Goal: Task Accomplishment & Management: Complete application form

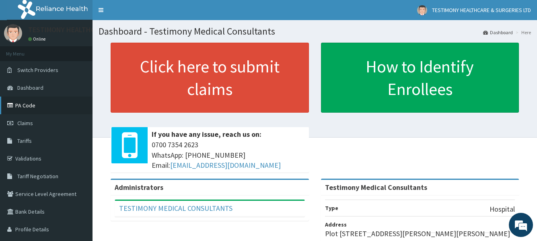
click at [61, 102] on link "PA Code" at bounding box center [46, 105] width 92 height 18
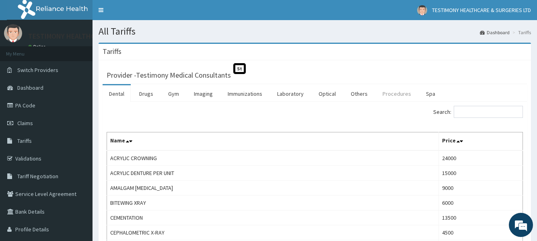
click at [385, 94] on link "Procedures" at bounding box center [396, 93] width 41 height 17
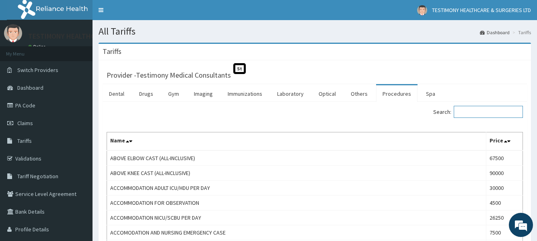
click at [502, 114] on input "Search:" at bounding box center [487, 112] width 69 height 12
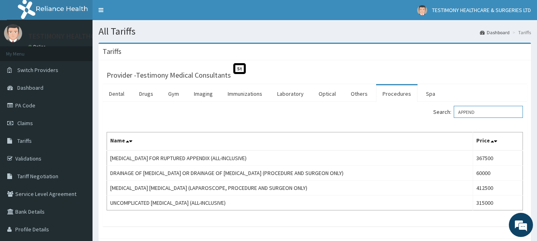
click at [496, 112] on input "APPEND" at bounding box center [487, 112] width 69 height 12
type input "A"
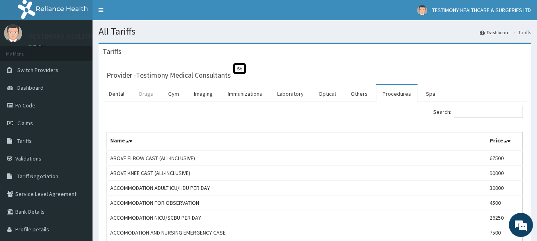
click at [147, 94] on link "Drugs" at bounding box center [146, 93] width 27 height 17
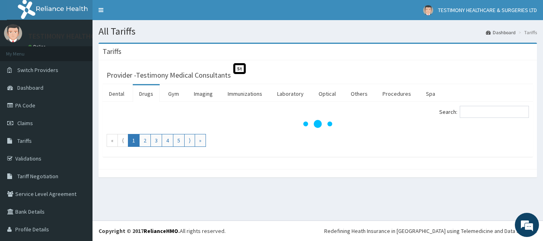
click at [147, 94] on link "Drugs" at bounding box center [146, 93] width 27 height 17
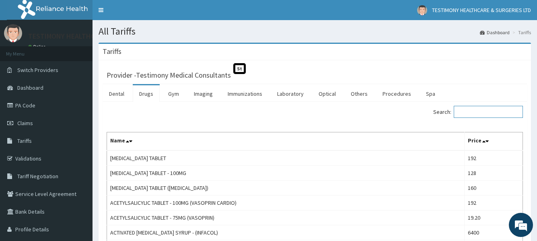
click at [473, 113] on input "Search:" at bounding box center [487, 112] width 69 height 12
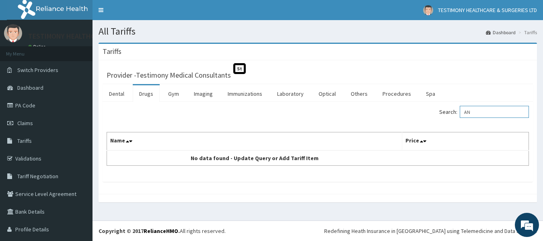
type input "A"
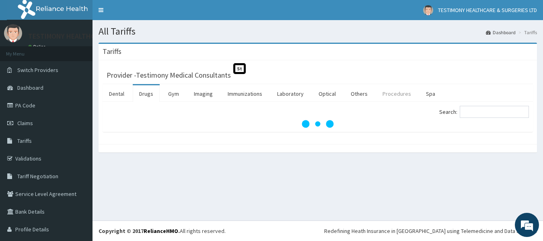
click at [389, 98] on link "Procedures" at bounding box center [396, 93] width 41 height 17
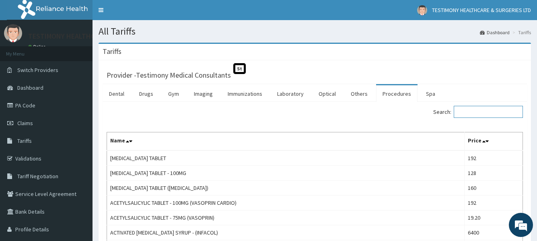
click at [484, 112] on input "Search:" at bounding box center [487, 112] width 69 height 12
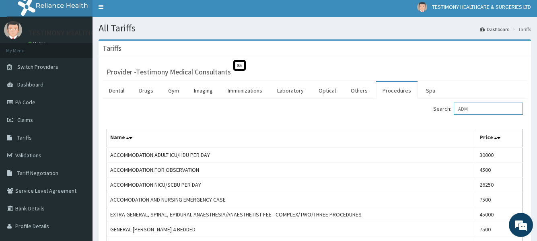
scroll to position [4, 0]
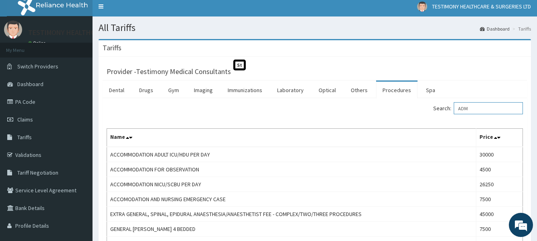
click at [493, 109] on input "ADM" at bounding box center [487, 108] width 69 height 12
type input "A"
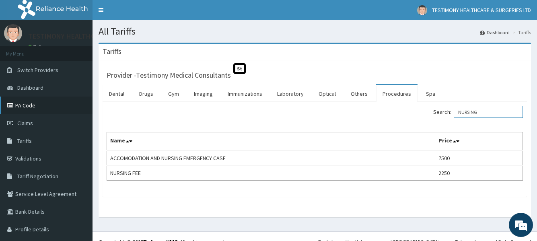
type input "NURSING"
click at [45, 106] on link "PA Code" at bounding box center [46, 105] width 92 height 18
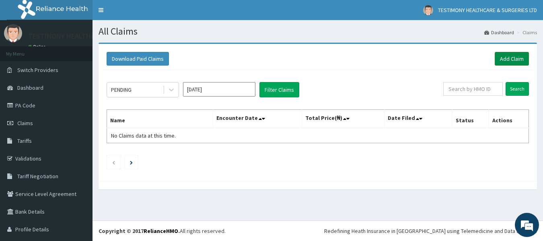
click at [503, 60] on link "Add Claim" at bounding box center [511, 59] width 34 height 14
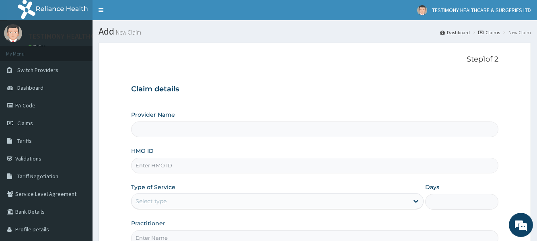
type input "Testimony Medical Consultants"
click at [43, 110] on link "PA Code" at bounding box center [46, 105] width 92 height 18
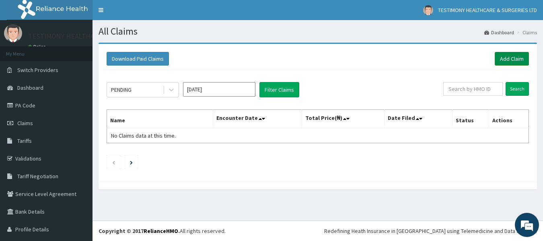
click at [506, 55] on link "Add Claim" at bounding box center [511, 59] width 34 height 14
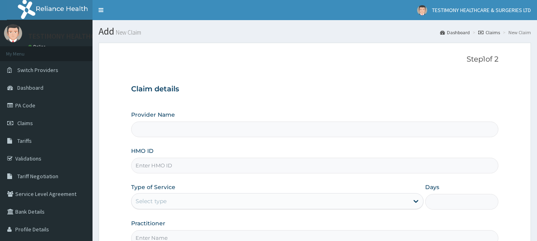
click at [316, 133] on input "Provider Name" at bounding box center [314, 129] width 367 height 16
type input "Testimony Medical Consultants"
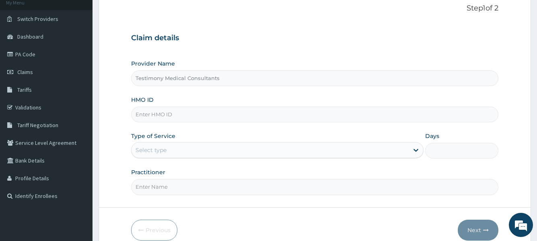
scroll to position [50, 0]
click at [373, 114] on input "HMO ID" at bounding box center [314, 116] width 367 height 16
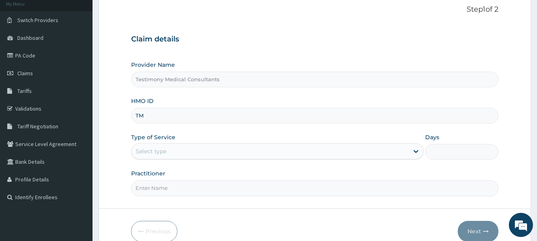
scroll to position [0, 0]
type input "TMT/10205/B"
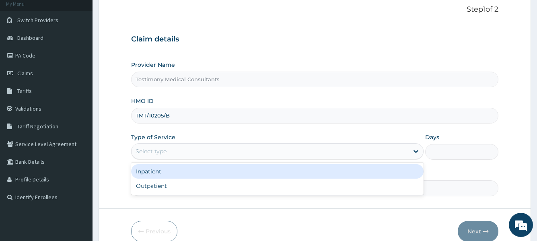
click at [213, 152] on div "Select type" at bounding box center [269, 151] width 277 height 13
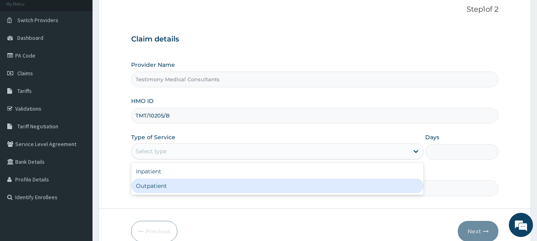
click at [190, 182] on div "Outpatient" at bounding box center [277, 185] width 292 height 14
type input "1"
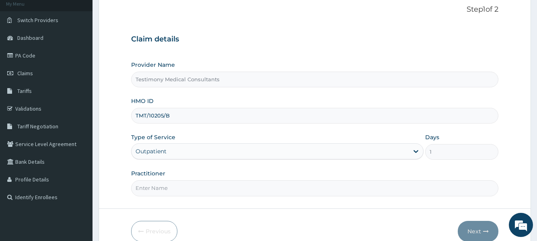
click at [339, 190] on input "Practitioner" at bounding box center [314, 188] width 367 height 16
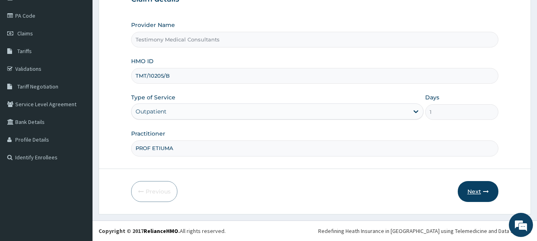
type input "PROF ETIUMA"
click at [475, 188] on button "Next" at bounding box center [477, 191] width 41 height 21
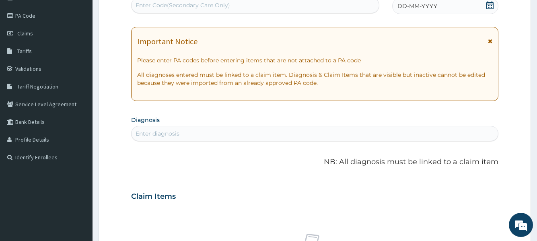
scroll to position [0, 0]
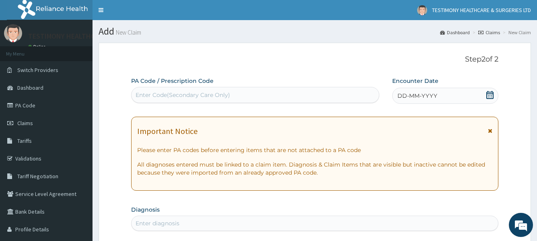
click at [337, 101] on div "Enter Code(Secondary Care Only)" at bounding box center [254, 94] width 247 height 13
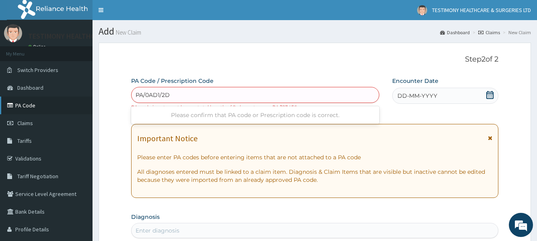
type input "PA/0AD1/2D"
click at [44, 103] on link "PA Code" at bounding box center [46, 105] width 92 height 18
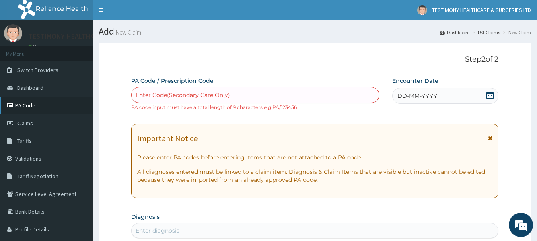
click at [45, 103] on link "PA Code" at bounding box center [46, 105] width 92 height 18
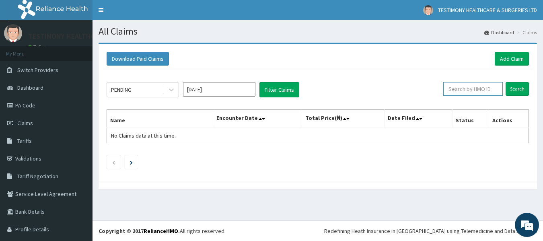
click at [450, 92] on input "text" at bounding box center [472, 89] width 59 height 14
click at [496, 57] on link "Add Claim" at bounding box center [511, 59] width 34 height 14
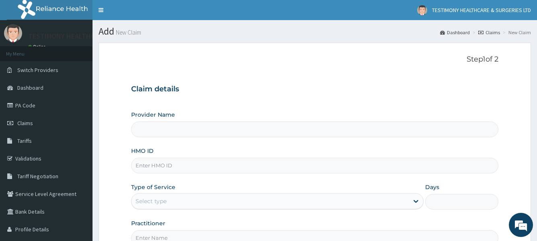
type input "Testimony Medical Consultants"
click at [380, 132] on input "Testimony Medical Consultants" at bounding box center [314, 129] width 367 height 16
click at [359, 166] on input "HMO ID" at bounding box center [314, 166] width 367 height 16
type input "Y"
type input "TMT/10205/B"
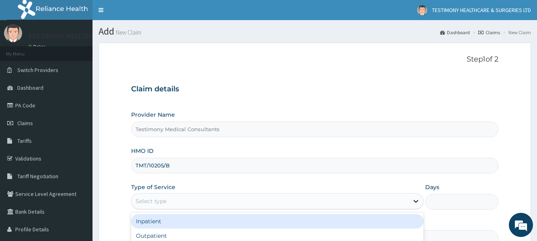
click at [412, 199] on icon at bounding box center [416, 201] width 8 height 8
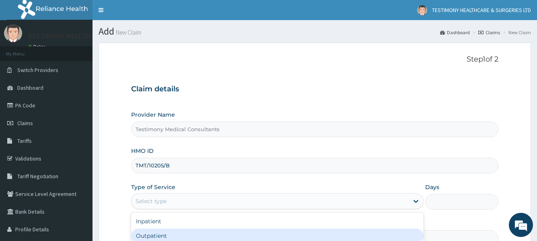
click at [410, 232] on div "Outpatient" at bounding box center [277, 235] width 292 height 14
type input "1"
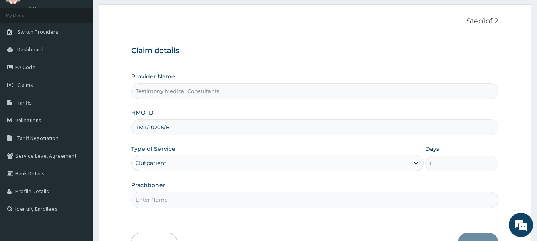
scroll to position [49, 0]
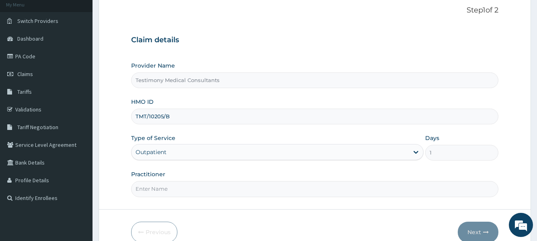
click at [397, 193] on input "Practitioner" at bounding box center [314, 189] width 367 height 16
type input "PROF ETIUMA"
click at [475, 231] on button "Next" at bounding box center [477, 231] width 41 height 21
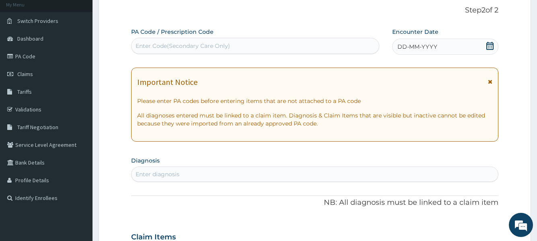
scroll to position [0, 0]
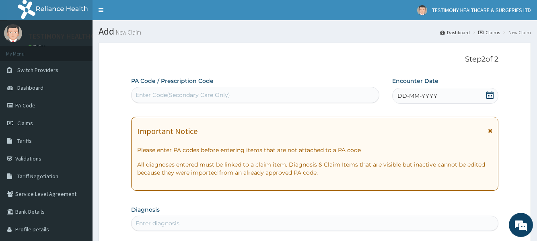
click at [352, 97] on div "Enter Code(Secondary Care Only)" at bounding box center [254, 94] width 247 height 13
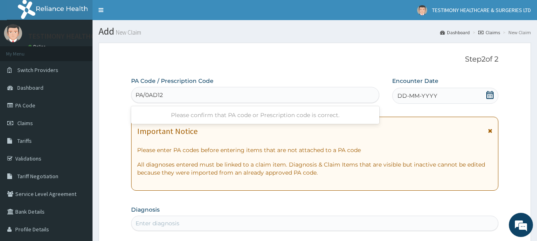
type input "PA/0AD12D"
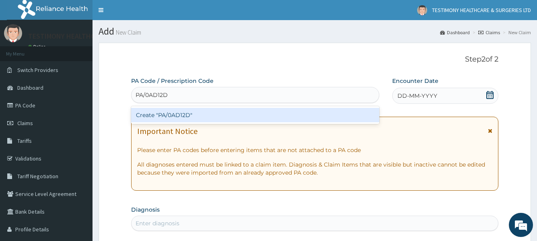
click at [344, 117] on div "Create "PA/0AD12D"" at bounding box center [255, 115] width 248 height 14
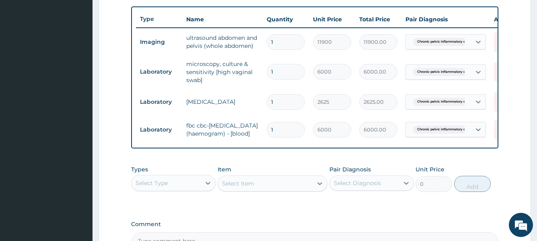
scroll to position [399, 0]
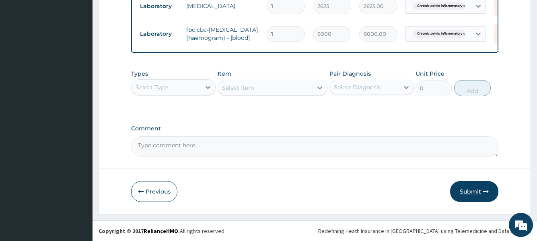
click at [475, 191] on button "Submit" at bounding box center [474, 191] width 48 height 21
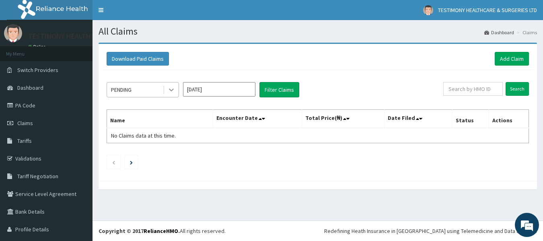
click at [173, 90] on icon at bounding box center [171, 90] width 5 height 3
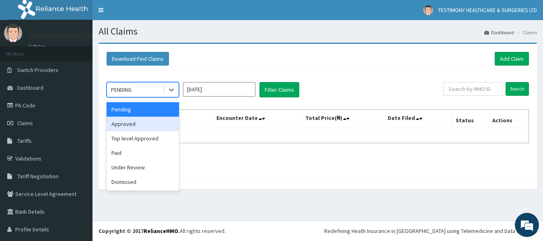
click at [156, 127] on div "Approved" at bounding box center [143, 124] width 72 height 14
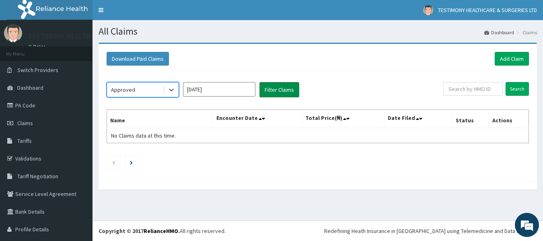
click at [291, 87] on button "Filter Claims" at bounding box center [279, 89] width 40 height 15
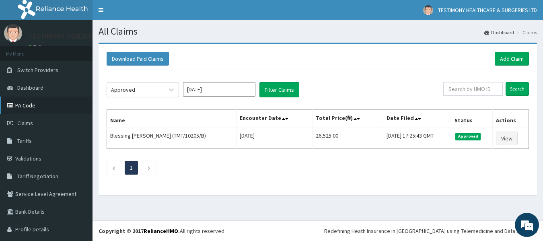
click at [56, 108] on link "PA Code" at bounding box center [46, 105] width 92 height 18
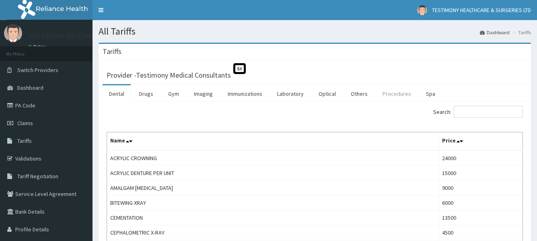
click at [396, 94] on link "Procedures" at bounding box center [396, 93] width 41 height 17
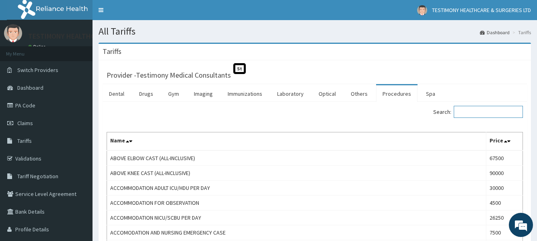
click at [481, 112] on input "Search:" at bounding box center [487, 112] width 69 height 12
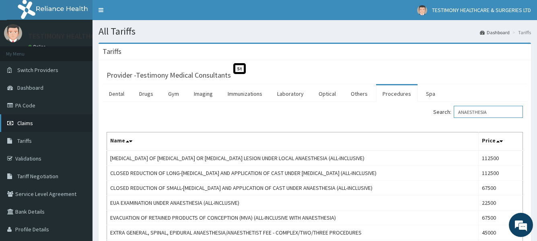
type input "ANAESTHESIA"
click at [87, 120] on link "Claims" at bounding box center [46, 123] width 92 height 18
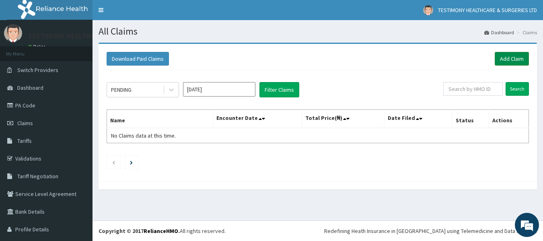
click at [499, 57] on link "Add Claim" at bounding box center [511, 59] width 34 height 14
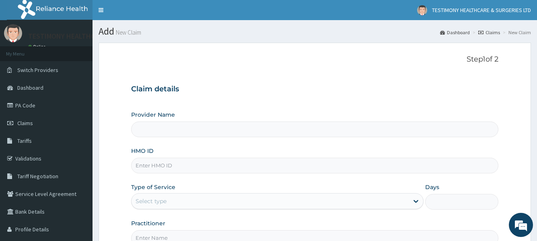
click at [373, 129] on input "Provider Name" at bounding box center [314, 129] width 367 height 16
click at [276, 137] on input "Provider Name" at bounding box center [314, 129] width 367 height 16
type input "Testimony Medical Consultants"
click at [276, 137] on input "Testimony Medical Consultants" at bounding box center [314, 129] width 367 height 16
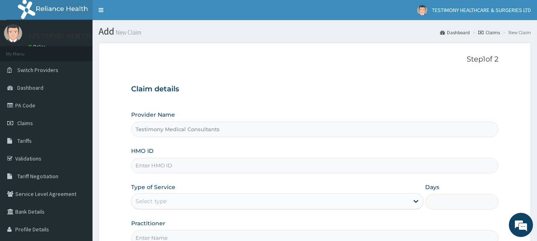
click at [268, 167] on input "HMO ID" at bounding box center [314, 166] width 367 height 16
type input "TMT/10205/B"
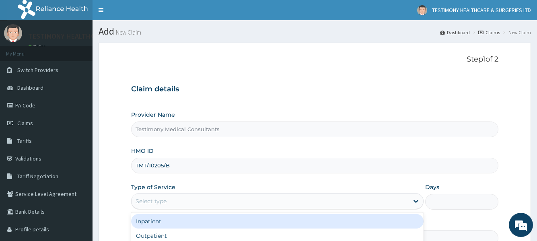
click at [255, 204] on div "Select type" at bounding box center [269, 201] width 277 height 13
click at [248, 223] on div "Inpatient" at bounding box center [277, 221] width 292 height 14
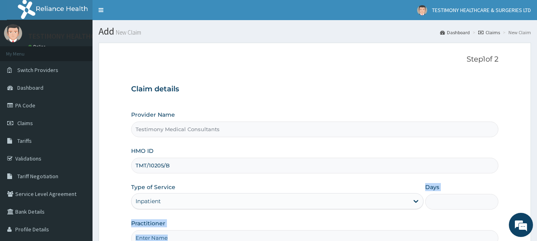
drag, startPoint x: 248, startPoint y: 223, endPoint x: 363, endPoint y: 193, distance: 118.6
click at [363, 193] on div "Provider Name Testimony Medical Consultants HMO ID TMT/10205/B Type of Service …" at bounding box center [314, 178] width 367 height 135
click at [465, 203] on input "Days" at bounding box center [461, 202] width 73 height 16
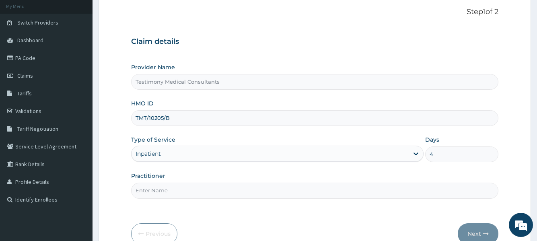
scroll to position [53, 0]
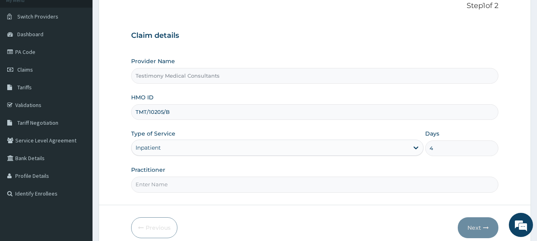
type input "4"
click at [306, 184] on input "Practitioner" at bounding box center [314, 184] width 367 height 16
type input "PROF ETIUMA"
click at [474, 228] on button "Next" at bounding box center [477, 227] width 41 height 21
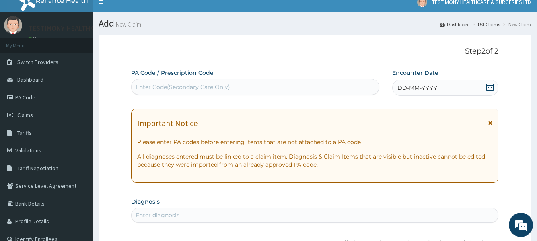
scroll to position [0, 0]
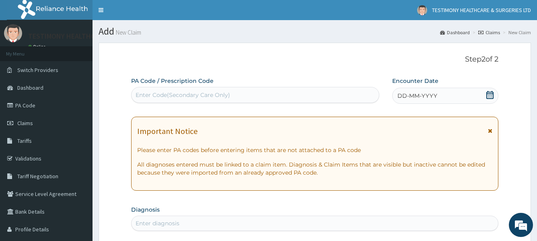
click at [366, 96] on div "Enter Code(Secondary Care Only)" at bounding box center [254, 94] width 247 height 13
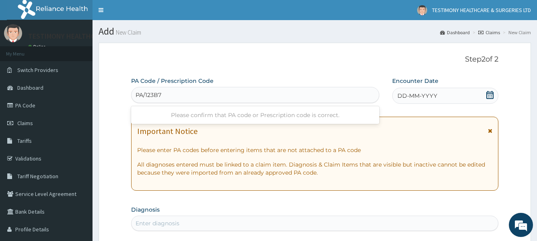
type input "PA/123B7A"
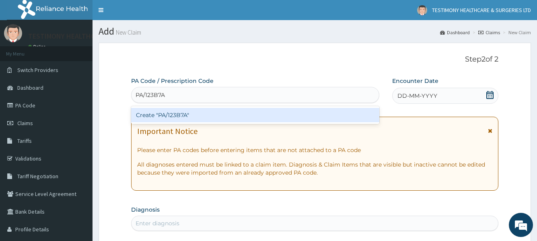
click at [371, 114] on div "Create "PA/123B7A"" at bounding box center [255, 115] width 248 height 14
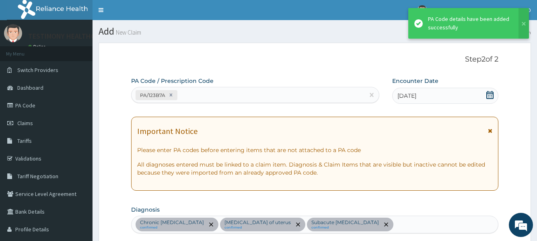
scroll to position [656, 0]
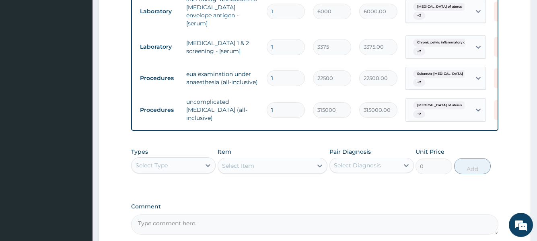
scroll to position [750, 0]
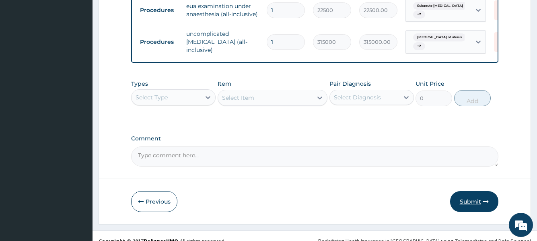
click at [473, 191] on button "Submit" at bounding box center [474, 201] width 48 height 21
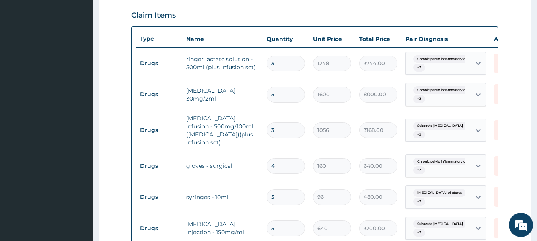
scroll to position [0, 0]
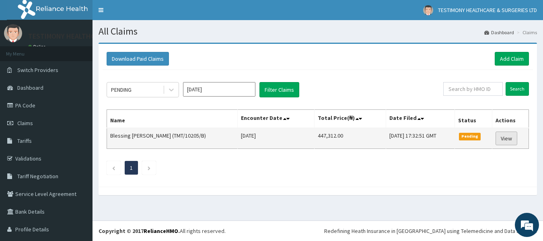
click at [501, 138] on link "View" at bounding box center [506, 138] width 22 height 14
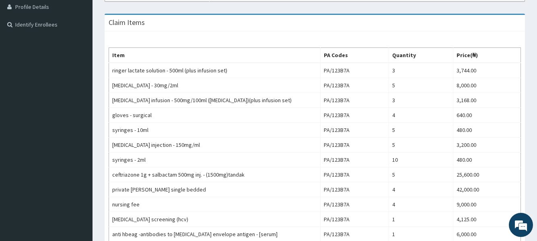
scroll to position [229, 0]
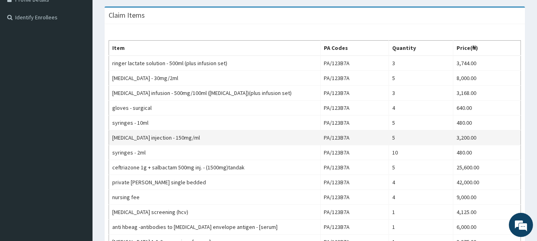
click at [506, 140] on td "3,200.00" at bounding box center [487, 137] width 68 height 15
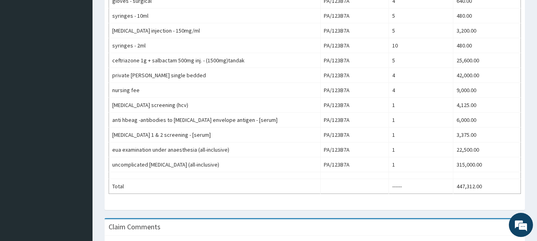
scroll to position [310, 0]
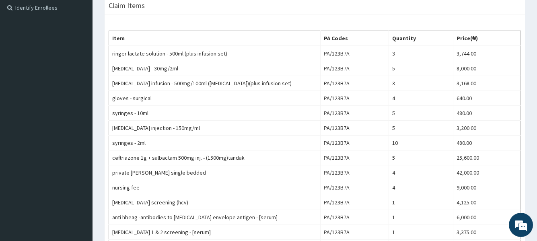
click at [536, 118] on div "Provider - Testimony Medical Consultants Reopen Claim HMO ID TMT/10205/B (Bless…" at bounding box center [314, 106] width 444 height 606
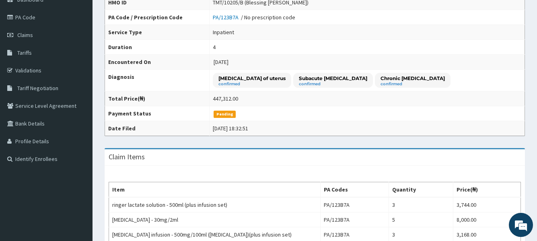
drag, startPoint x: 536, startPoint y: 117, endPoint x: 540, endPoint y: 129, distance: 11.9
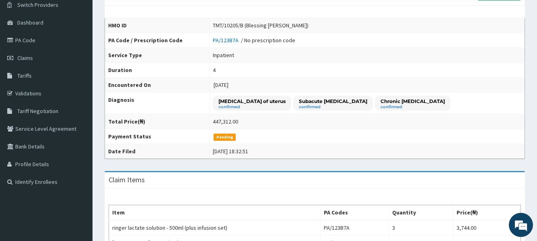
scroll to position [0, 0]
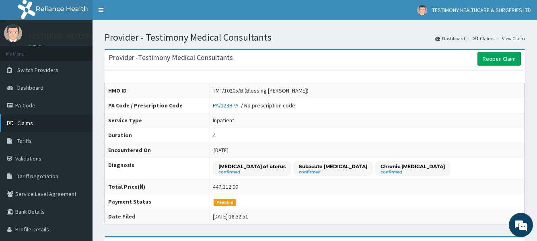
click at [44, 121] on link "Claims" at bounding box center [46, 123] width 92 height 18
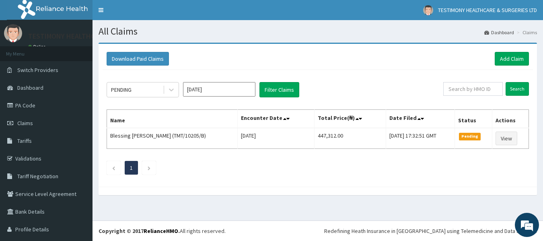
click at [264, 64] on div "Download Paid Claims Add Claim" at bounding box center [318, 59] width 422 height 14
click at [46, 106] on link "PA Code" at bounding box center [46, 105] width 92 height 18
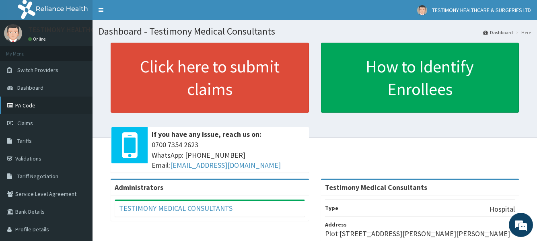
click at [53, 108] on link "PA Code" at bounding box center [46, 105] width 92 height 18
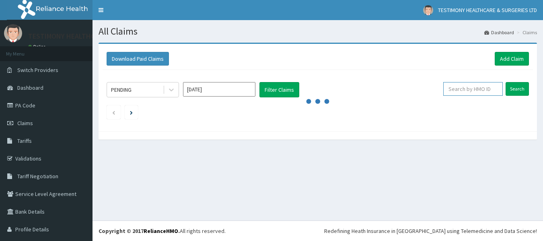
click at [460, 89] on input "text" at bounding box center [472, 89] width 59 height 14
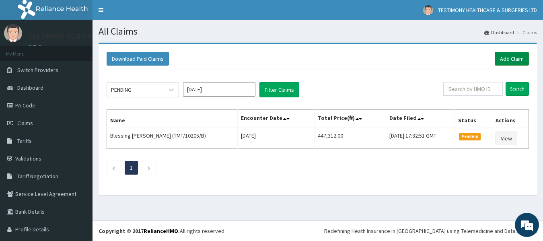
click at [506, 60] on link "Add Claim" at bounding box center [511, 59] width 34 height 14
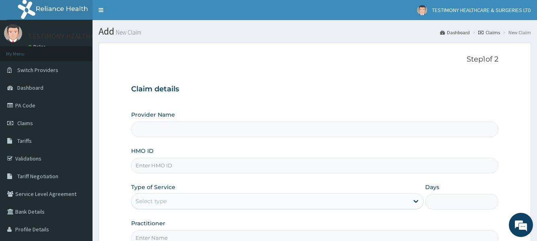
click at [430, 137] on div "Provider Name HMO ID Type of Service Select type Days Practitioner" at bounding box center [314, 178] width 367 height 135
type input "Testimony Medical Consultants"
click at [395, 166] on input "HMO ID" at bounding box center [314, 166] width 367 height 16
type input "t"
type input "TMT/10205/B"
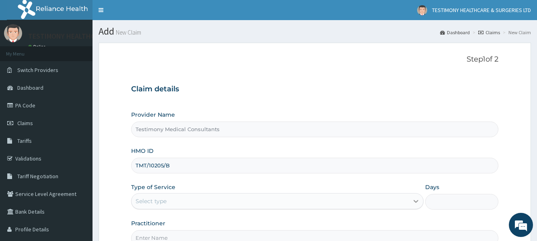
click at [414, 202] on icon at bounding box center [416, 201] width 8 height 8
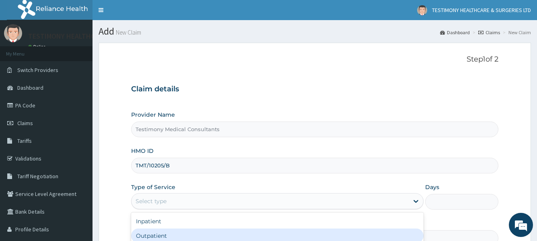
click at [391, 235] on div "Outpatient" at bounding box center [277, 235] width 292 height 14
type input "1"
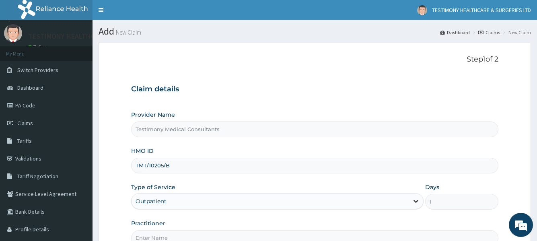
click at [413, 200] on icon at bounding box center [416, 201] width 8 height 8
click at [412, 199] on icon at bounding box center [416, 201] width 8 height 8
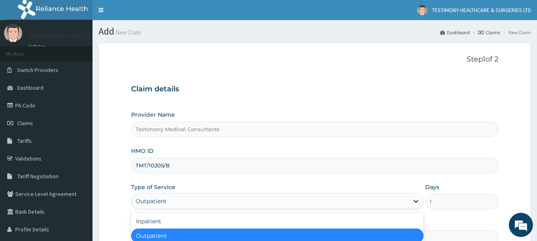
click at [412, 199] on icon at bounding box center [416, 201] width 8 height 8
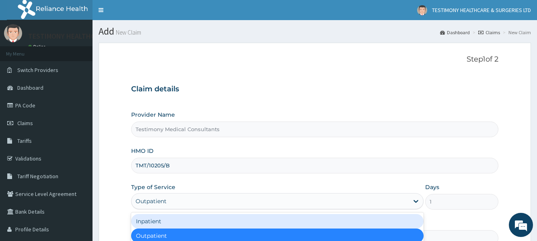
click at [387, 219] on div "Inpatient" at bounding box center [277, 221] width 292 height 14
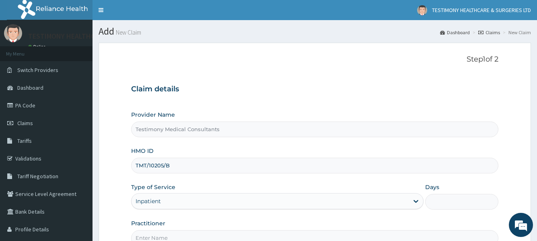
click at [452, 202] on input "Days" at bounding box center [461, 202] width 73 height 16
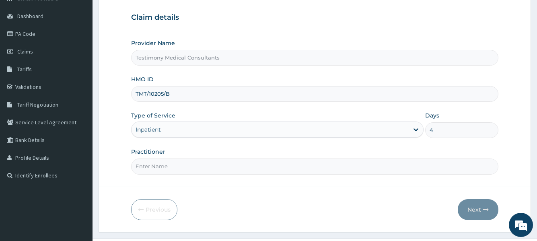
scroll to position [72, 0]
type input "4"
click at [414, 167] on input "Practitioner" at bounding box center [314, 166] width 367 height 16
type input "PROF ETIUMA"
click at [472, 203] on button "Next" at bounding box center [477, 209] width 41 height 21
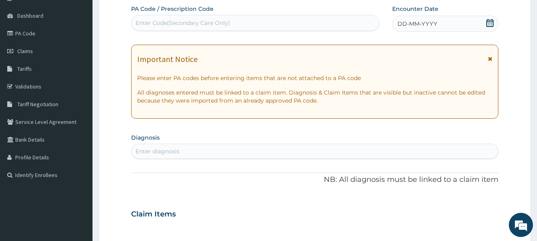
click at [358, 20] on div "Enter Code(Secondary Care Only)" at bounding box center [254, 22] width 247 height 13
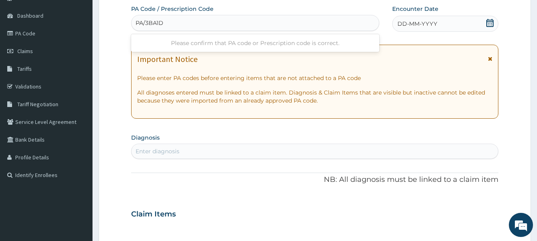
type input "PA/3BA1D3"
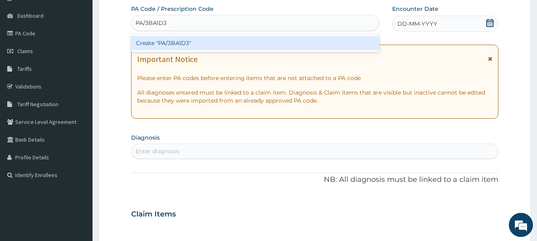
click at [335, 36] on div "Create "PA/3BA1D3"" at bounding box center [255, 43] width 248 height 14
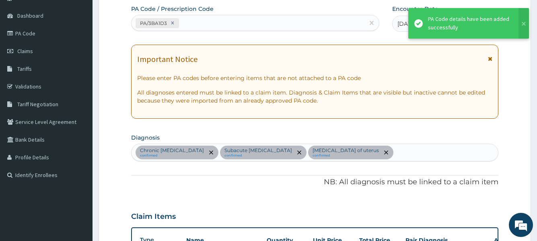
scroll to position [216, 0]
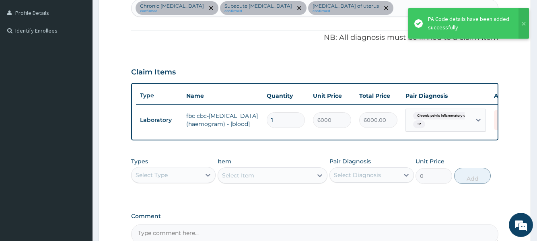
click at [335, 36] on p "NB: All diagnosis must be linked to a claim item" at bounding box center [314, 38] width 367 height 10
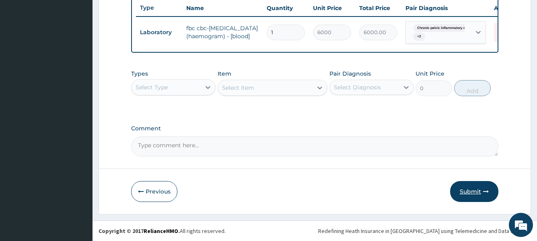
click at [460, 187] on button "Submit" at bounding box center [474, 191] width 48 height 21
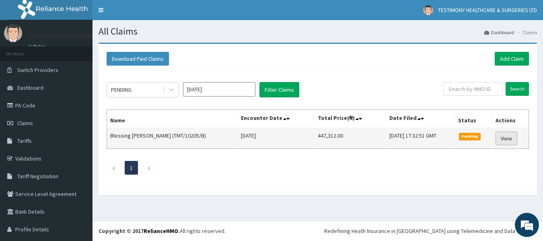
click at [496, 140] on link "View" at bounding box center [506, 138] width 22 height 14
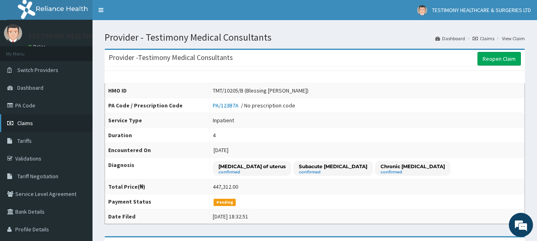
click at [61, 117] on link "Claims" at bounding box center [46, 123] width 92 height 18
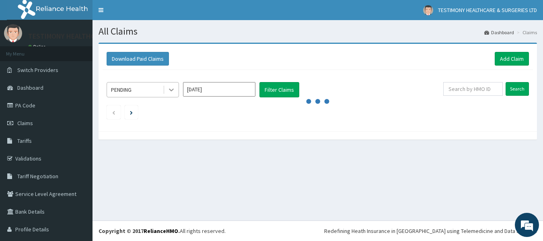
click at [171, 89] on icon at bounding box center [171, 90] width 8 height 8
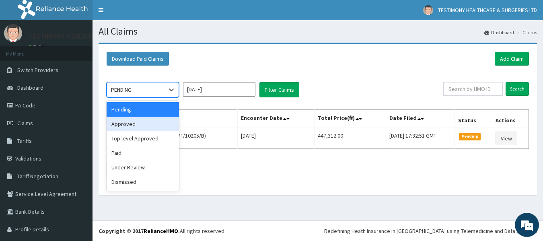
click at [174, 119] on div "Approved" at bounding box center [143, 124] width 72 height 14
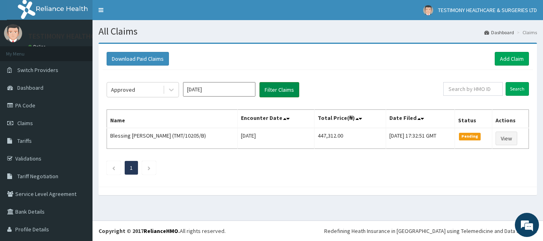
click at [285, 93] on button "Filter Claims" at bounding box center [279, 89] width 40 height 15
